Goal: Information Seeking & Learning: Learn about a topic

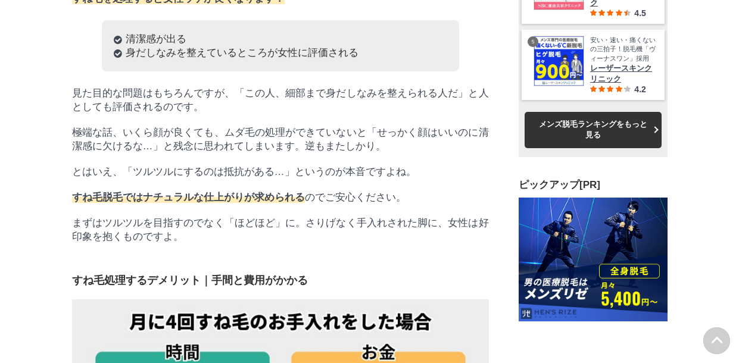
scroll to position [38518, 58959]
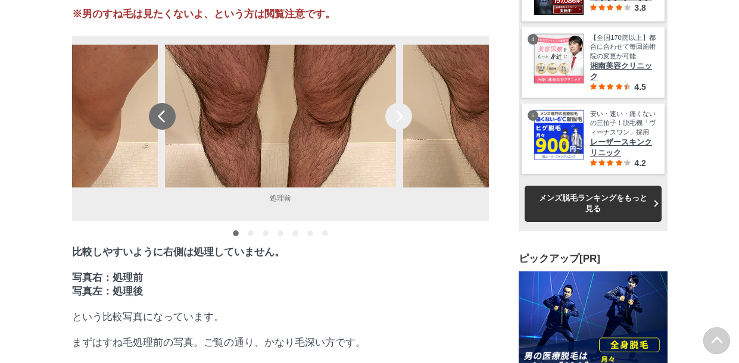
click at [163, 130] on div "prev" at bounding box center [162, 116] width 27 height 27
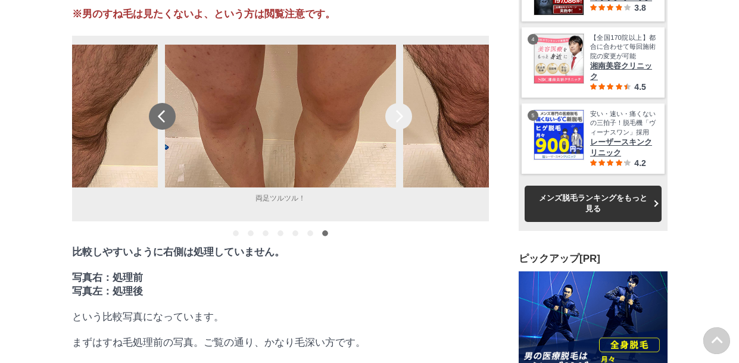
click at [163, 130] on div "prev" at bounding box center [162, 116] width 27 height 27
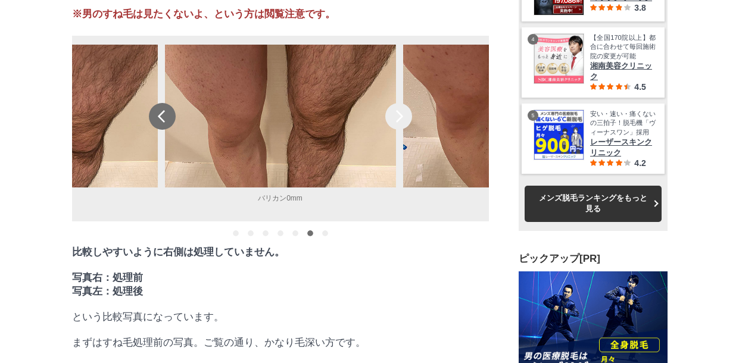
click at [163, 130] on div "prev" at bounding box center [162, 116] width 27 height 27
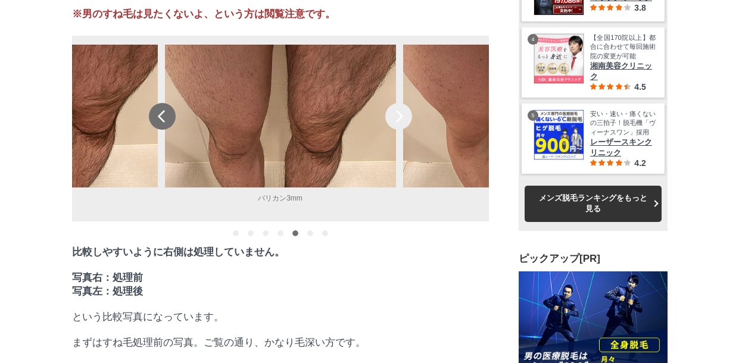
click at [163, 130] on div "prev" at bounding box center [162, 116] width 27 height 27
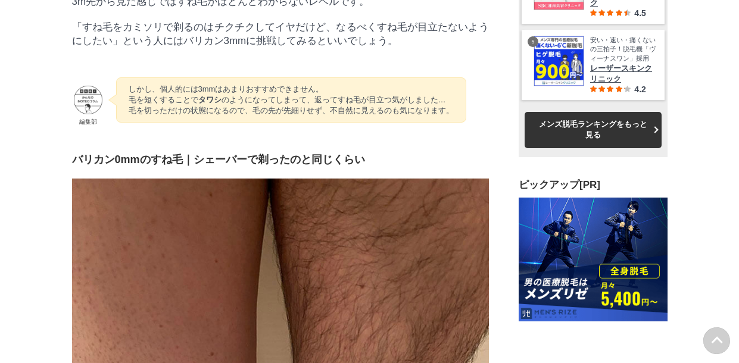
click at [289, 8] on p "3m先から見た感じではすね毛がほとんどわからないレベルです。" at bounding box center [280, 2] width 417 height 14
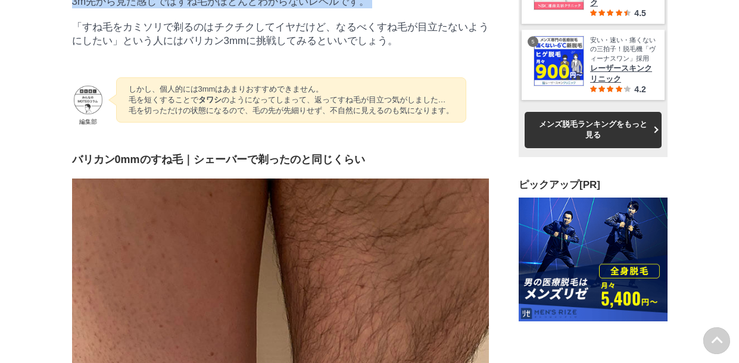
click at [289, 8] on p "3m先から見た感じではすね毛がほとんどわからないレベルです。" at bounding box center [280, 2] width 417 height 14
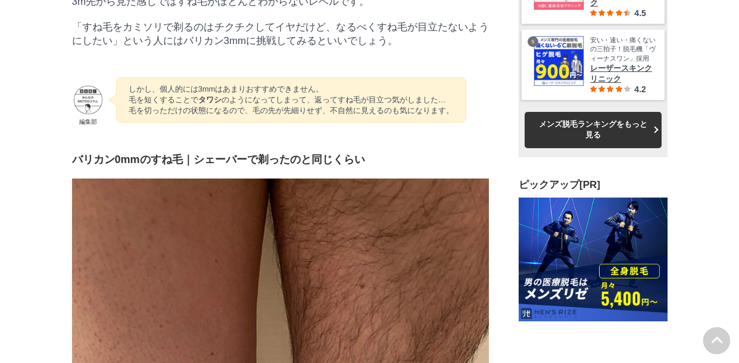
click at [289, 8] on p "3m先から見た感じではすね毛がほとんどわからないレベルです。" at bounding box center [280, 2] width 417 height 14
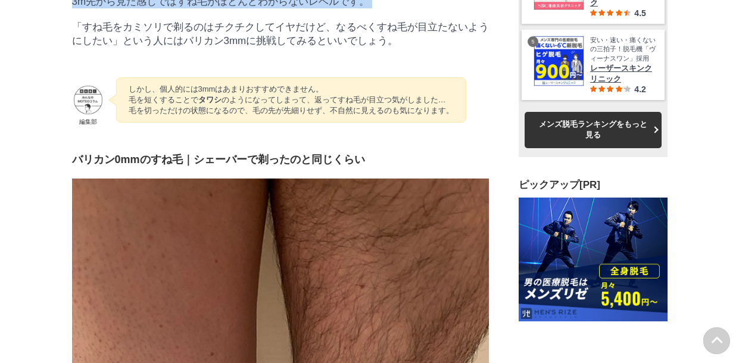
click at [289, 8] on p "3m先から見た感じではすね毛がほとんどわからないレベルです。" at bounding box center [280, 2] width 417 height 14
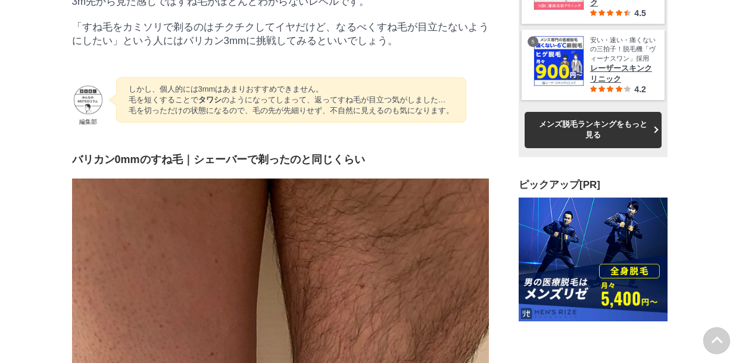
click at [289, 8] on p "3m先から見た感じではすね毛がほとんどわからないレベルです。" at bounding box center [280, 2] width 417 height 14
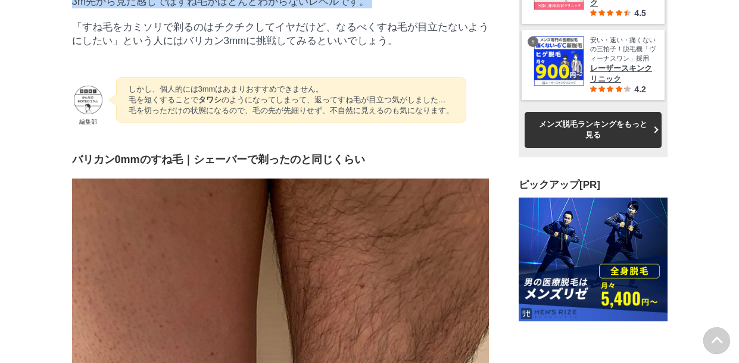
click at [289, 8] on p "3m先から見た感じではすね毛がほとんどわからないレベルです。" at bounding box center [280, 2] width 417 height 14
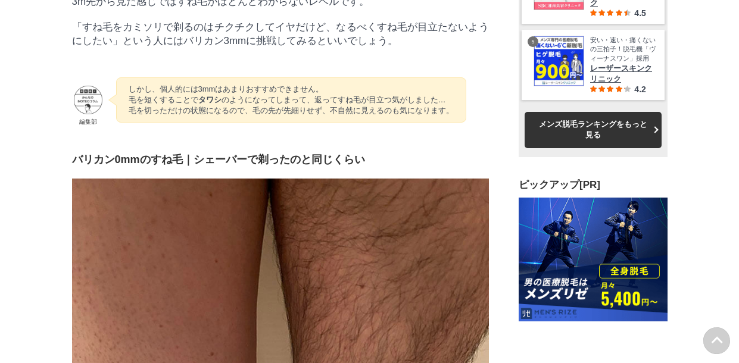
click at [289, 8] on p "3m先から見た感じではすね毛がほとんどわからないレベルです。" at bounding box center [280, 2] width 417 height 14
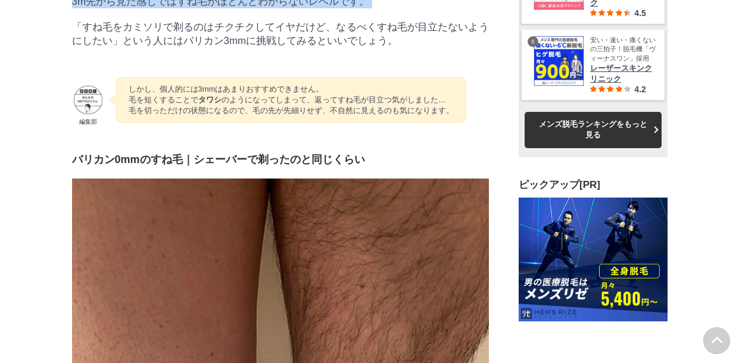
click at [289, 8] on p "3m先から見た感じではすね毛がほとんどわからないレベルです。" at bounding box center [280, 2] width 417 height 14
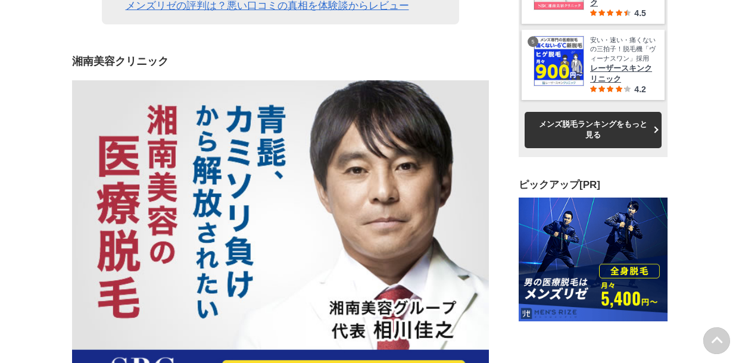
scroll to position [13151, 0]
